Goal: Transaction & Acquisition: Purchase product/service

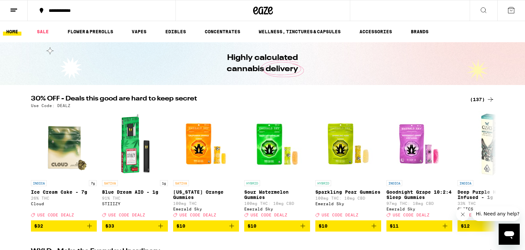
click at [481, 101] on div "(137)" at bounding box center [482, 99] width 24 height 8
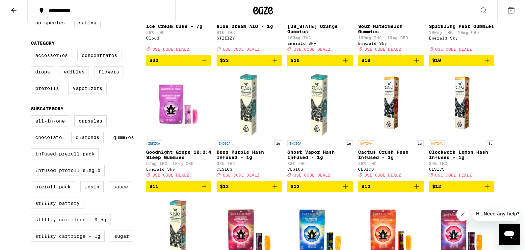
scroll to position [153, 0]
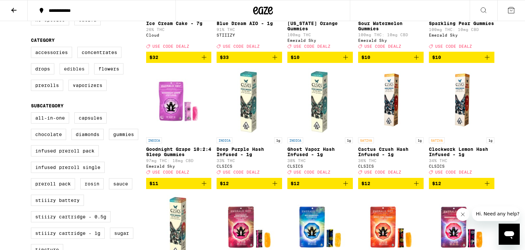
click at [72, 74] on label "Edibles" at bounding box center [74, 68] width 29 height 11
click at [33, 48] on input "Edibles" at bounding box center [32, 48] width 0 height 0
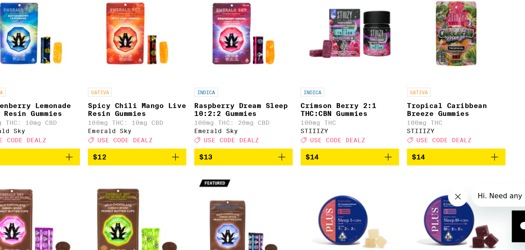
scroll to position [151, 0]
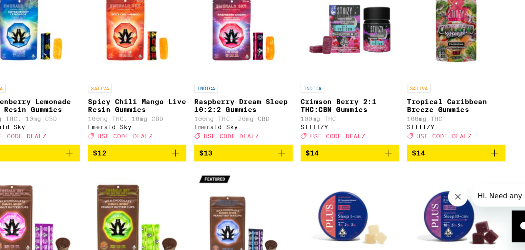
click at [486, 189] on icon "Add to bag" at bounding box center [487, 185] width 8 height 8
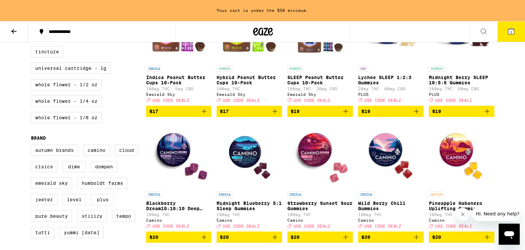
scroll to position [394, 0]
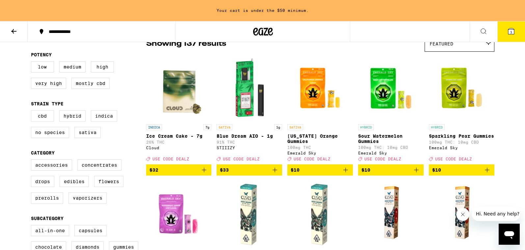
scroll to position [66, 0]
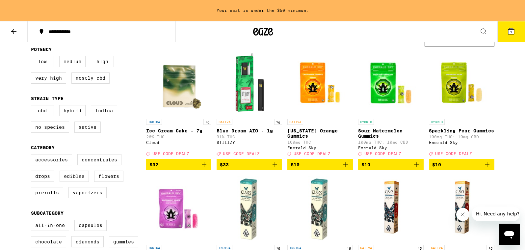
click at [75, 179] on label "Edibles" at bounding box center [74, 175] width 29 height 11
click at [33, 155] on input "Edibles" at bounding box center [32, 155] width 0 height 0
checkbox input "true"
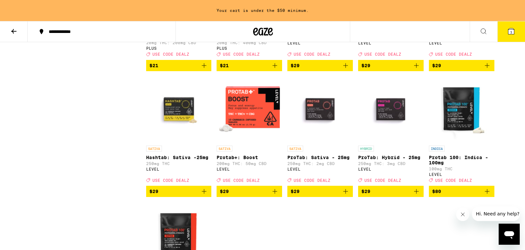
scroll to position [790, 0]
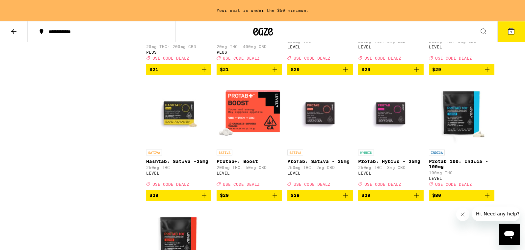
click at [345, 199] on icon "Add to bag" at bounding box center [345, 195] width 8 height 8
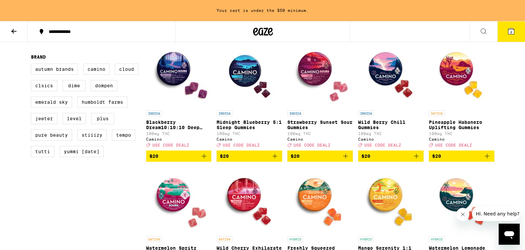
scroll to position [451, 0]
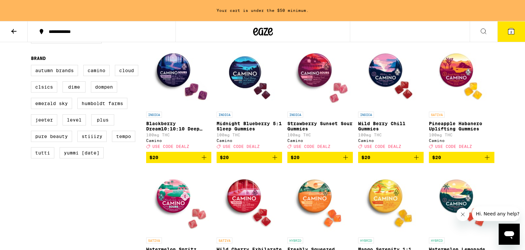
click at [486, 161] on icon "Add to bag" at bounding box center [487, 157] width 8 height 8
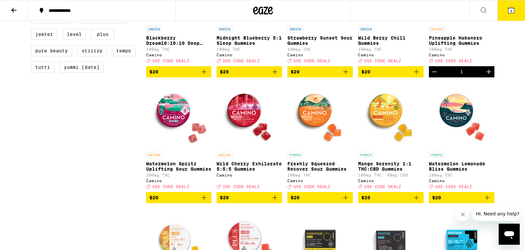
scroll to position [517, 0]
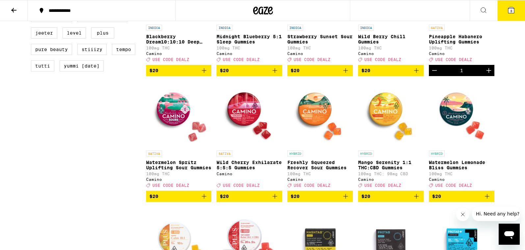
click at [203, 200] on icon "Add to bag" at bounding box center [204, 196] width 8 height 8
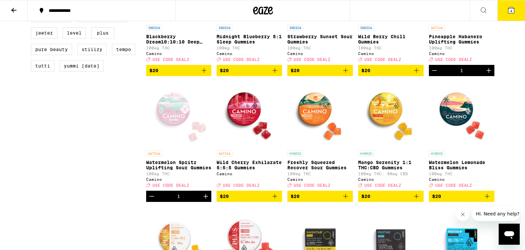
click at [508, 4] on button "4" at bounding box center [511, 10] width 28 height 20
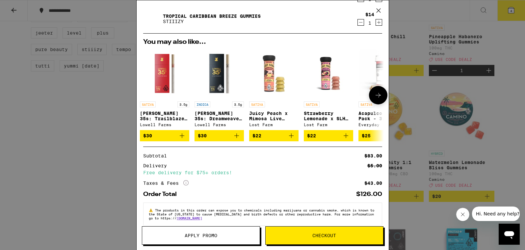
scroll to position [94, 0]
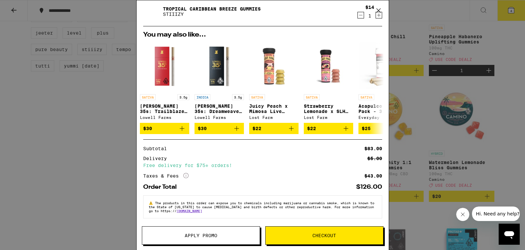
click at [206, 239] on button "Apply Promo" at bounding box center [201, 235] width 118 height 18
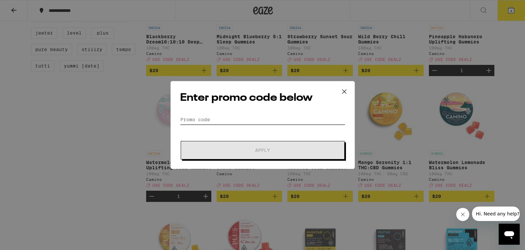
click at [246, 118] on input "Promo Code" at bounding box center [262, 119] width 165 height 10
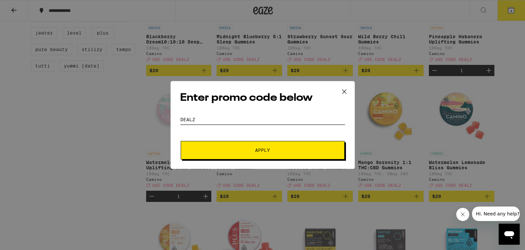
type input "dealz"
click at [257, 154] on button "Apply" at bounding box center [263, 150] width 164 height 18
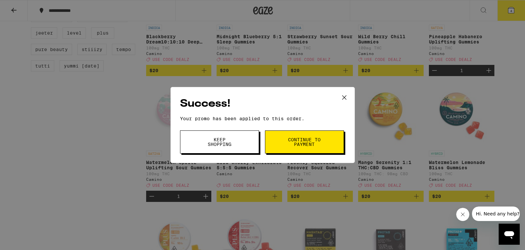
click at [248, 139] on button "Keep Shopping" at bounding box center [219, 141] width 79 height 23
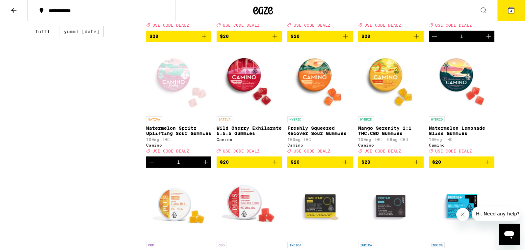
scroll to position [555, 0]
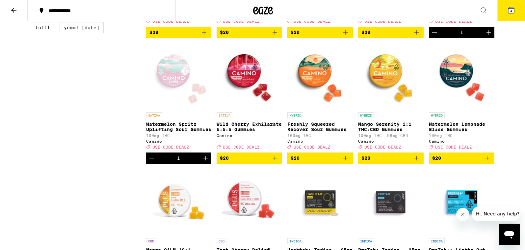
click at [505, 5] on button "4" at bounding box center [511, 10] width 28 height 20
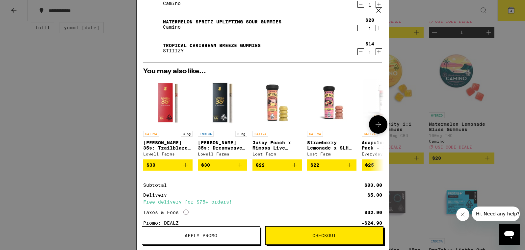
scroll to position [63, 0]
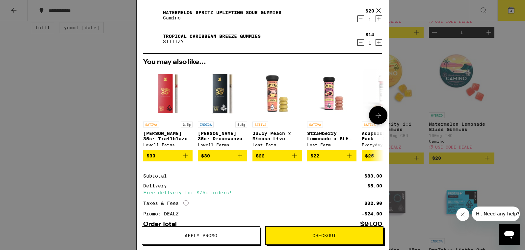
click at [375, 113] on icon at bounding box center [378, 115] width 8 height 8
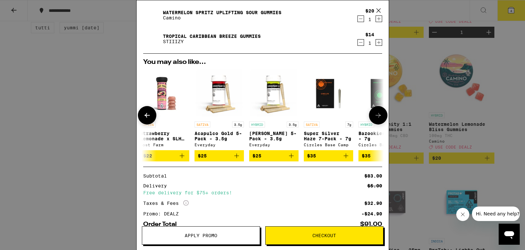
click at [375, 113] on icon at bounding box center [378, 115] width 8 height 8
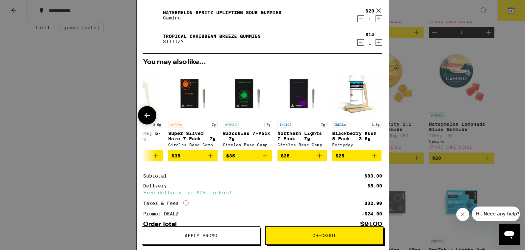
scroll to position [0, 307]
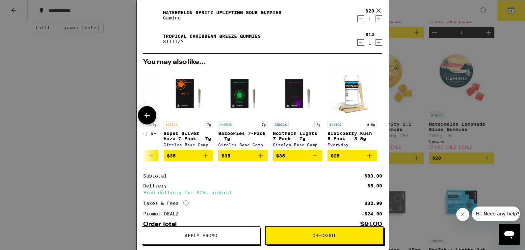
click at [375, 113] on div at bounding box center [378, 115] width 18 height 18
click at [149, 113] on icon at bounding box center [147, 115] width 8 height 8
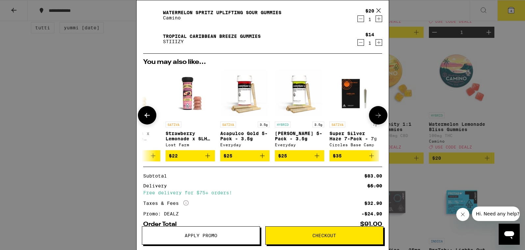
scroll to position [0, 140]
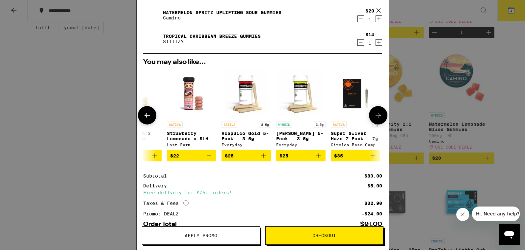
click at [149, 113] on icon at bounding box center [147, 115] width 8 height 8
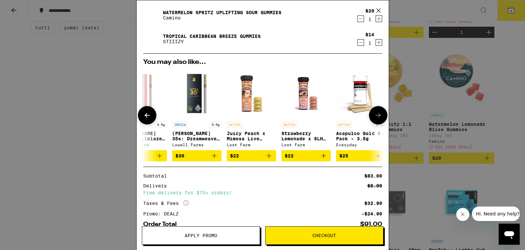
scroll to position [0, 0]
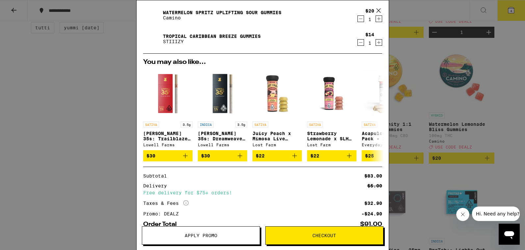
click at [99, 89] on div "Your Cart ProTab: Sativa - 25mg LEVEL $29 1 Pineapple Habanero Uplifting Gummie…" at bounding box center [262, 125] width 525 height 250
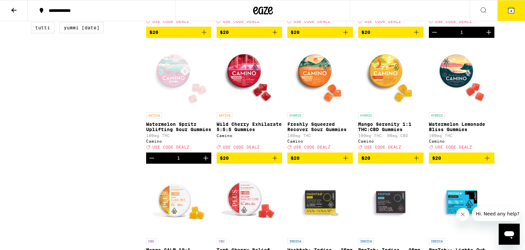
click at [16, 8] on icon at bounding box center [14, 10] width 8 height 8
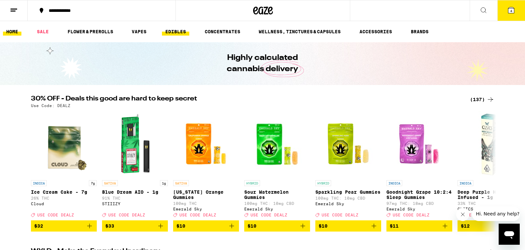
click at [172, 30] on link "EDIBLES" at bounding box center [175, 32] width 27 height 8
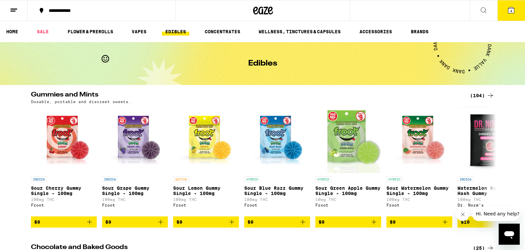
click at [474, 93] on div "(104)" at bounding box center [482, 95] width 24 height 8
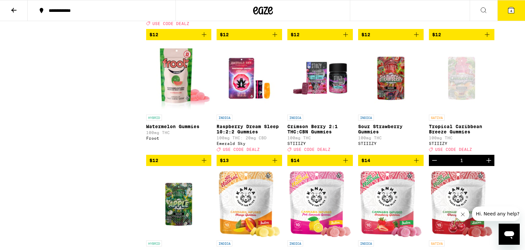
scroll to position [551, 0]
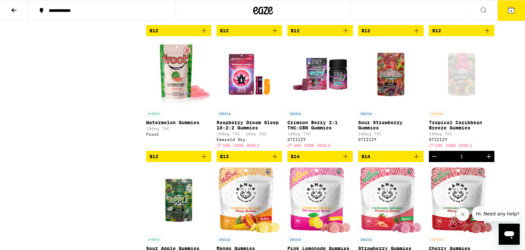
click at [203, 159] on icon "Add to bag" at bounding box center [204, 156] width 5 height 5
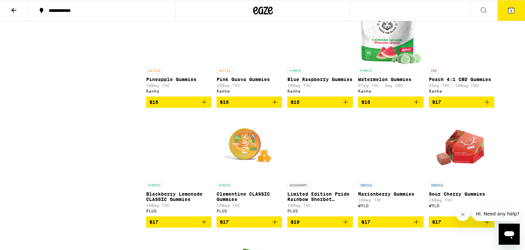
scroll to position [835, 0]
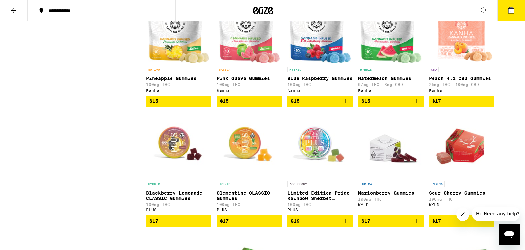
click at [414, 105] on icon "Add to bag" at bounding box center [416, 101] width 8 height 8
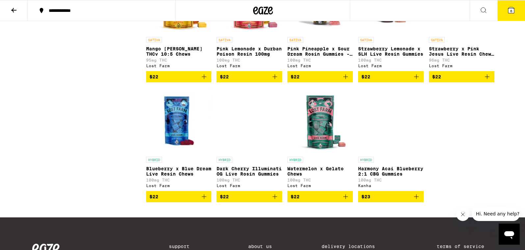
scroll to position [2446, 0]
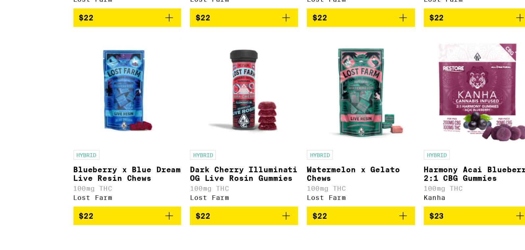
click at [273, 80] on icon "Add to bag" at bounding box center [275, 76] width 8 height 8
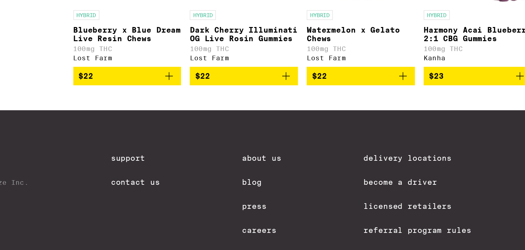
scroll to position [2507, 0]
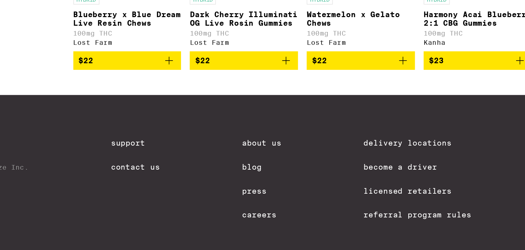
click at [345, 138] on icon "Add to bag" at bounding box center [345, 135] width 5 height 5
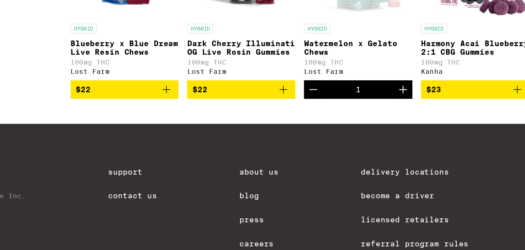
scroll to position [2548, 0]
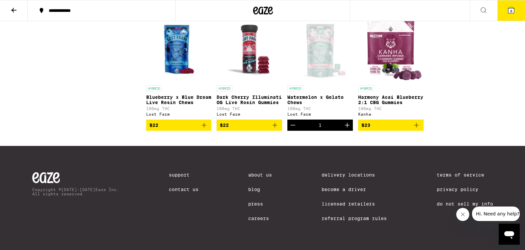
click at [507, 14] on button "8" at bounding box center [511, 10] width 28 height 20
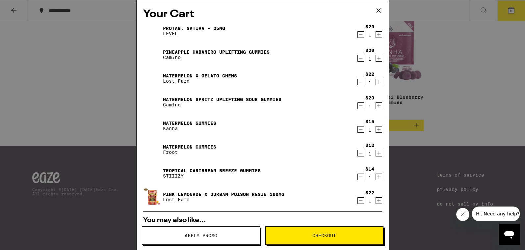
click at [360, 60] on icon "Decrement" at bounding box center [361, 58] width 6 height 8
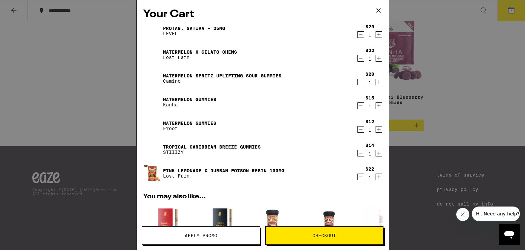
click at [358, 82] on icon "Decrement" at bounding box center [361, 82] width 6 height 8
